Goal: Navigation & Orientation: Find specific page/section

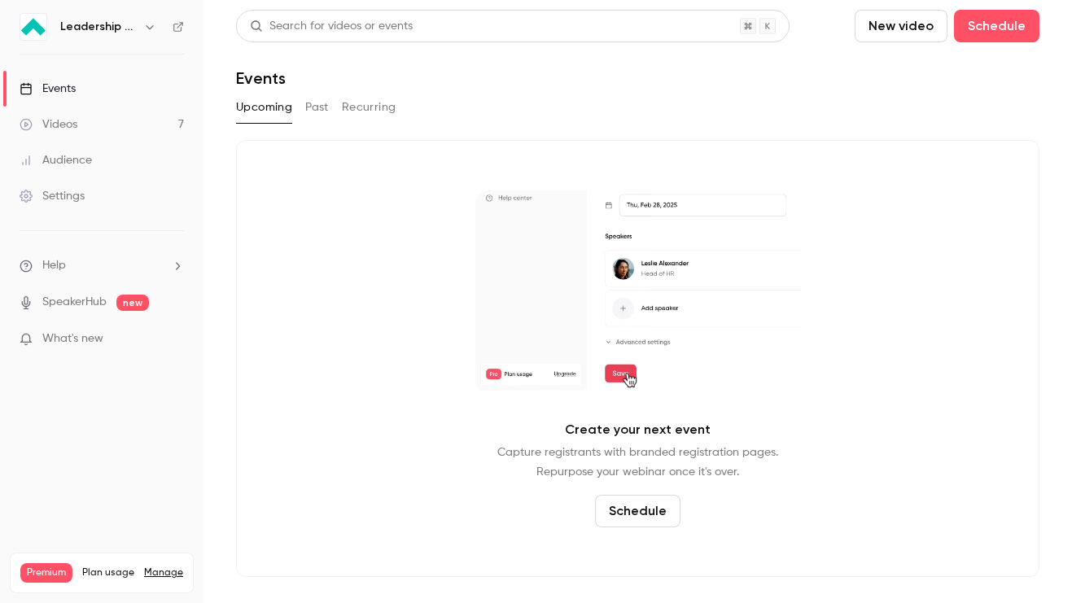
click at [313, 104] on button "Past" at bounding box center [317, 107] width 24 height 26
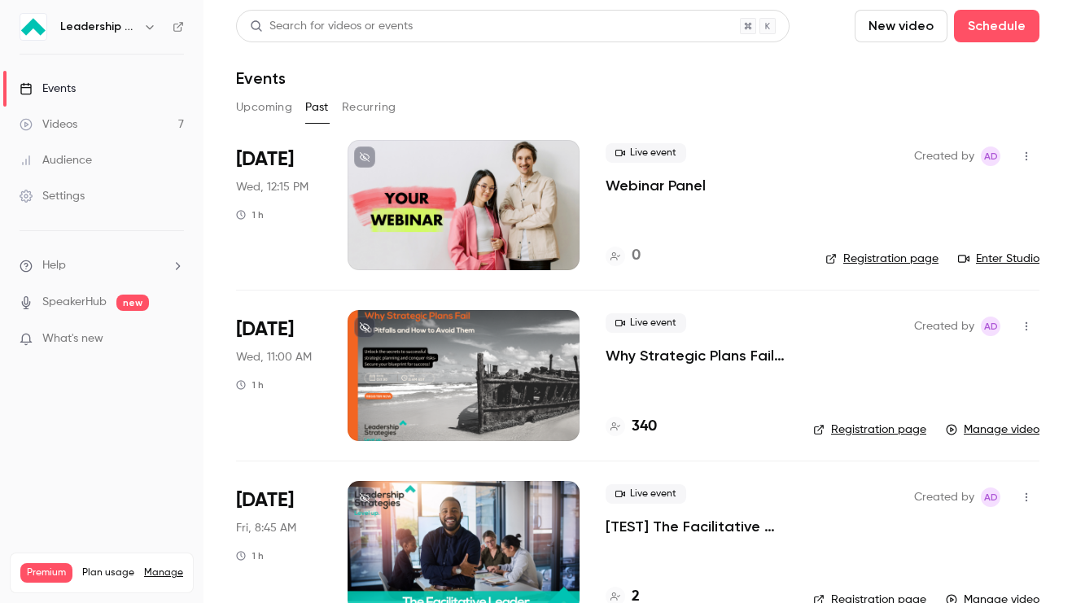
click at [137, 41] on nav "Leadership Strategies Events Videos 7 Audience Settings Help SpeakerHub new Wha…" at bounding box center [101, 301] width 203 height 603
click at [137, 24] on div "Leadership Strategies" at bounding box center [109, 27] width 99 height 20
click at [141, 30] on button "button" at bounding box center [150, 27] width 20 height 20
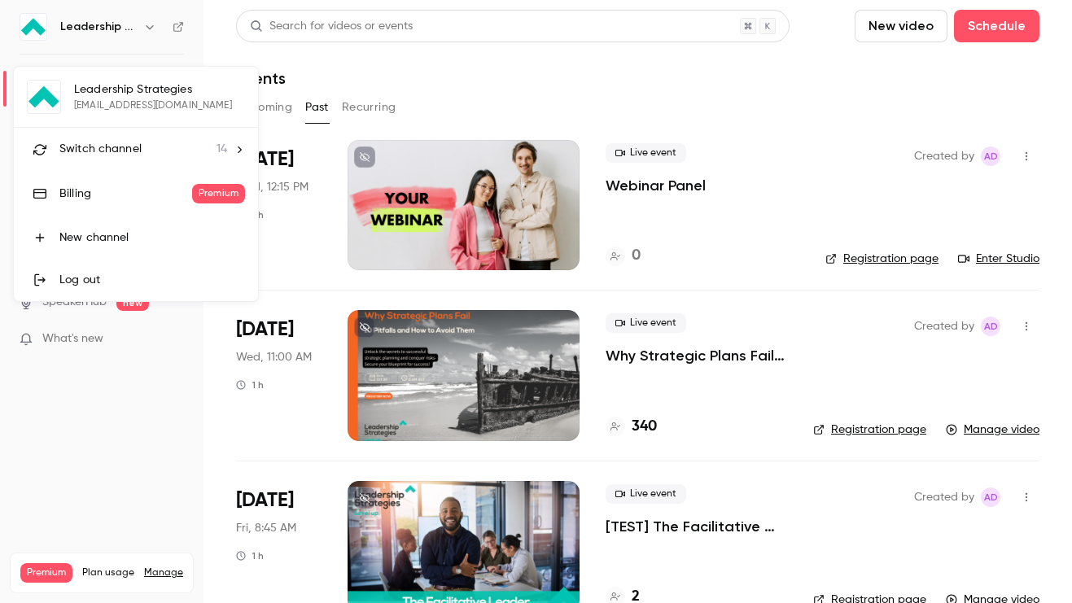
click at [173, 150] on div "Switch channel 14" at bounding box center [143, 149] width 168 height 17
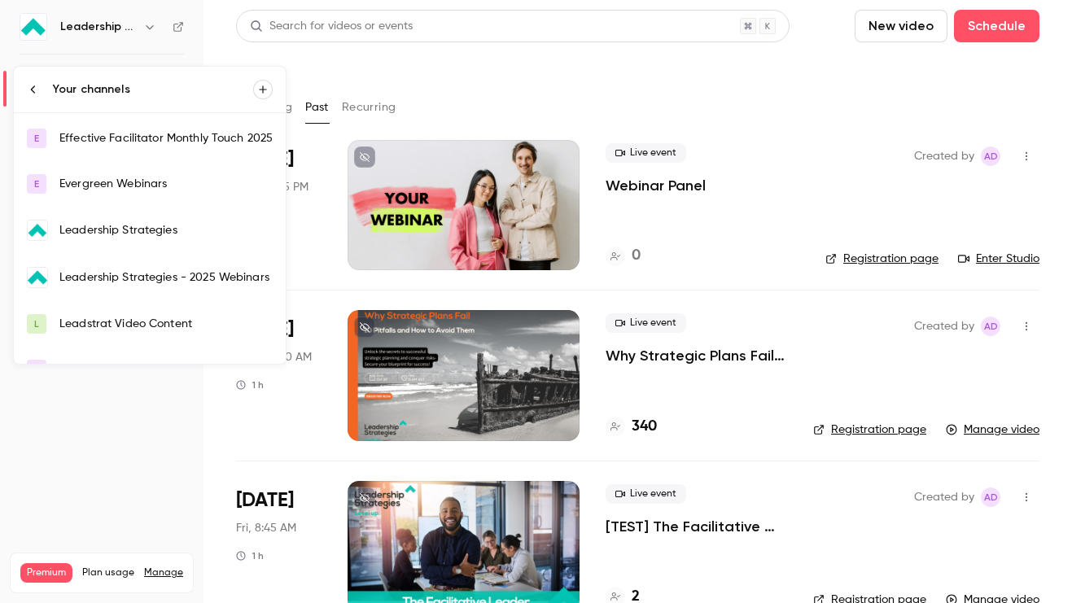
scroll to position [188, 0]
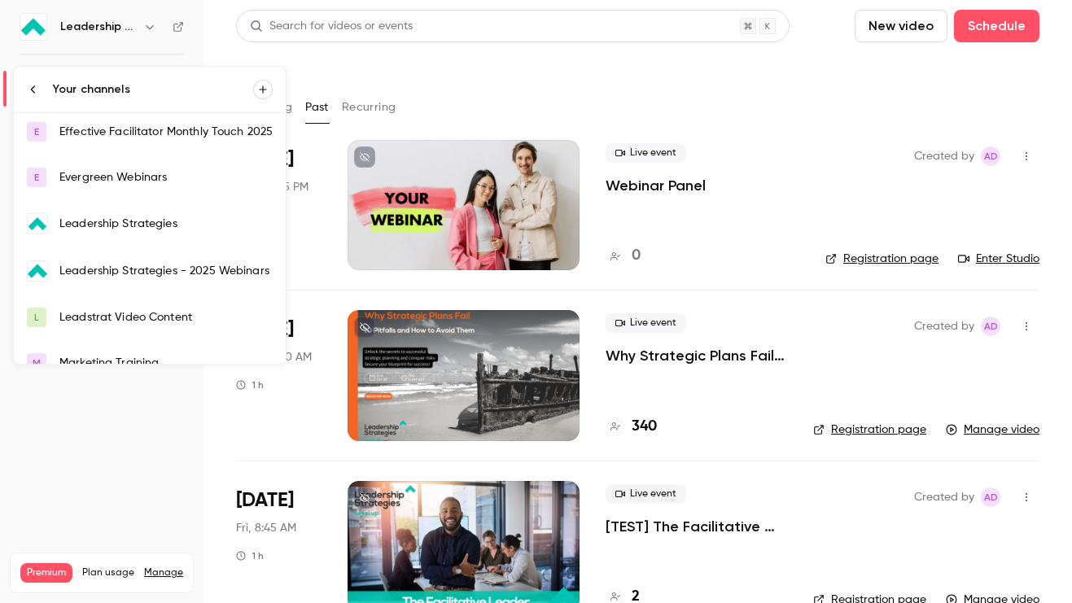
click at [201, 274] on div "Leadership Strategies - 2025 Webinars" at bounding box center [165, 271] width 213 height 16
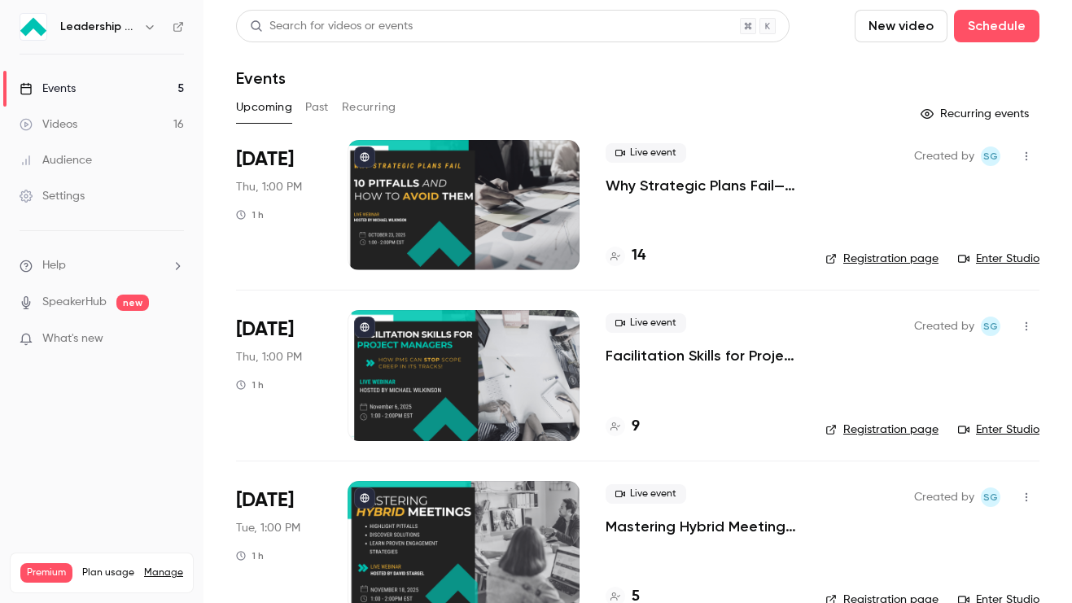
click at [324, 109] on button "Past" at bounding box center [317, 107] width 24 height 26
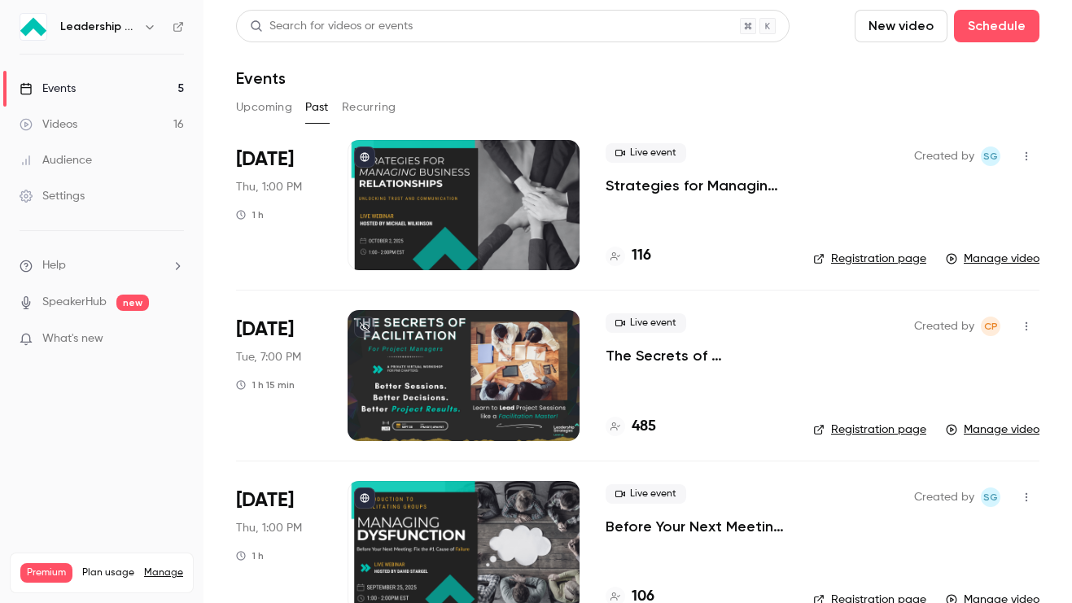
click at [864, 254] on link "Registration page" at bounding box center [869, 259] width 113 height 16
